Goal: Information Seeking & Learning: Understand process/instructions

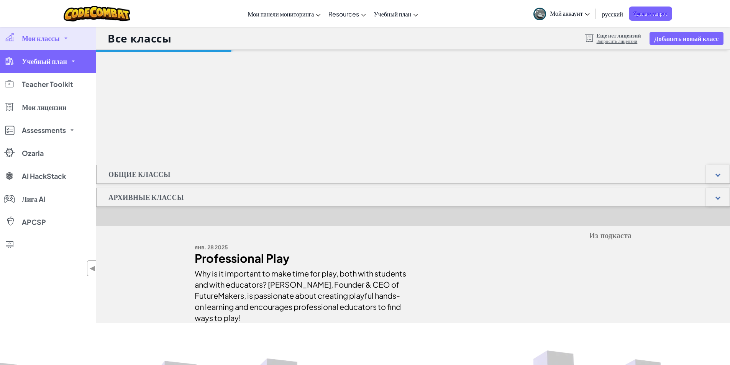
click at [54, 58] on span "Учебный план" at bounding box center [44, 61] width 45 height 7
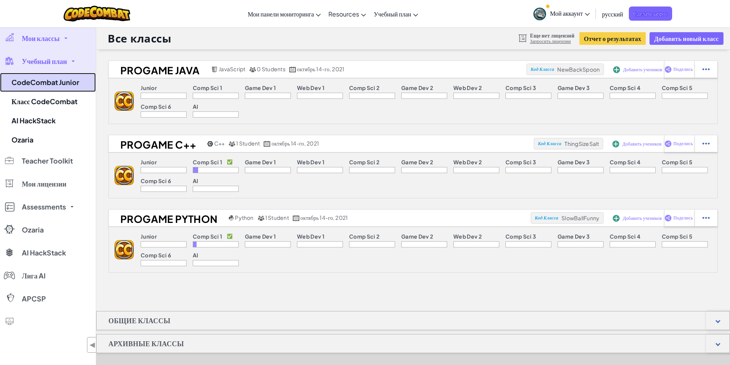
click at [57, 86] on link "CodeCombat Junior" at bounding box center [48, 82] width 96 height 19
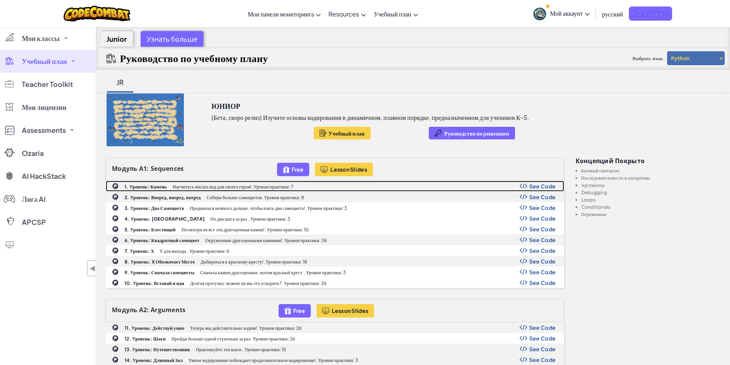
click at [141, 184] on b "1. Уровень: Камень" at bounding box center [146, 187] width 42 height 6
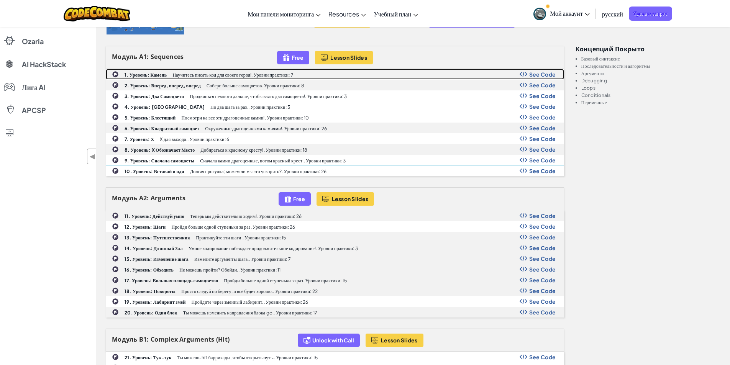
scroll to position [115, 0]
